Goal: Navigation & Orientation: Find specific page/section

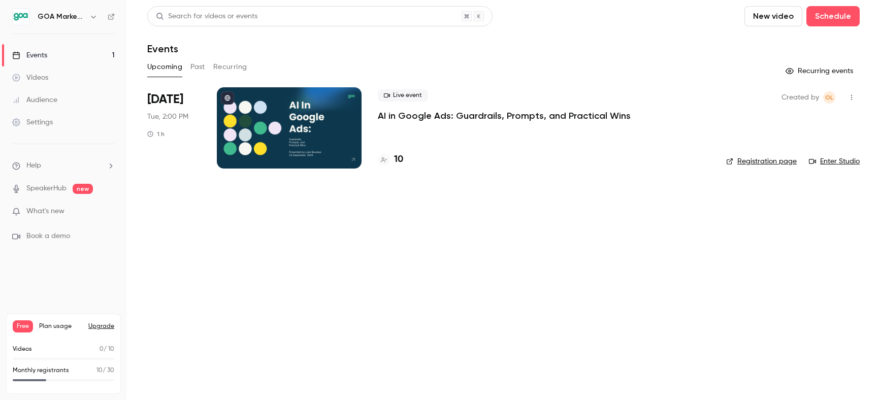
click at [42, 100] on div "Audience" at bounding box center [34, 100] width 45 height 10
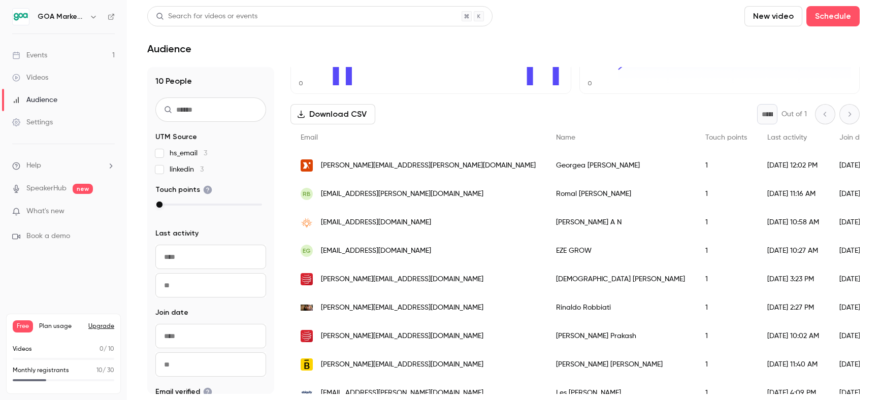
scroll to position [148, 0]
